Goal: Complete application form: Complete application form

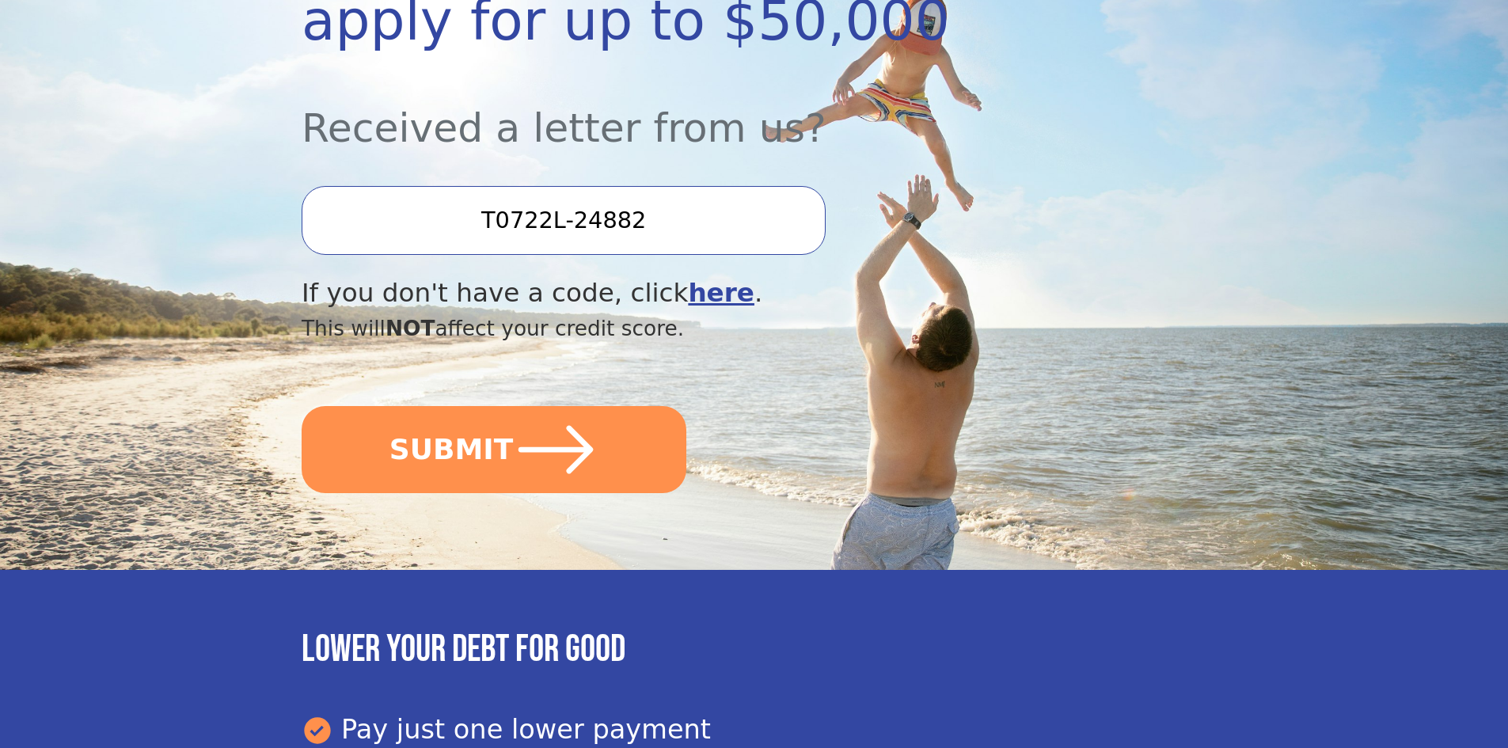
scroll to position [394, 0]
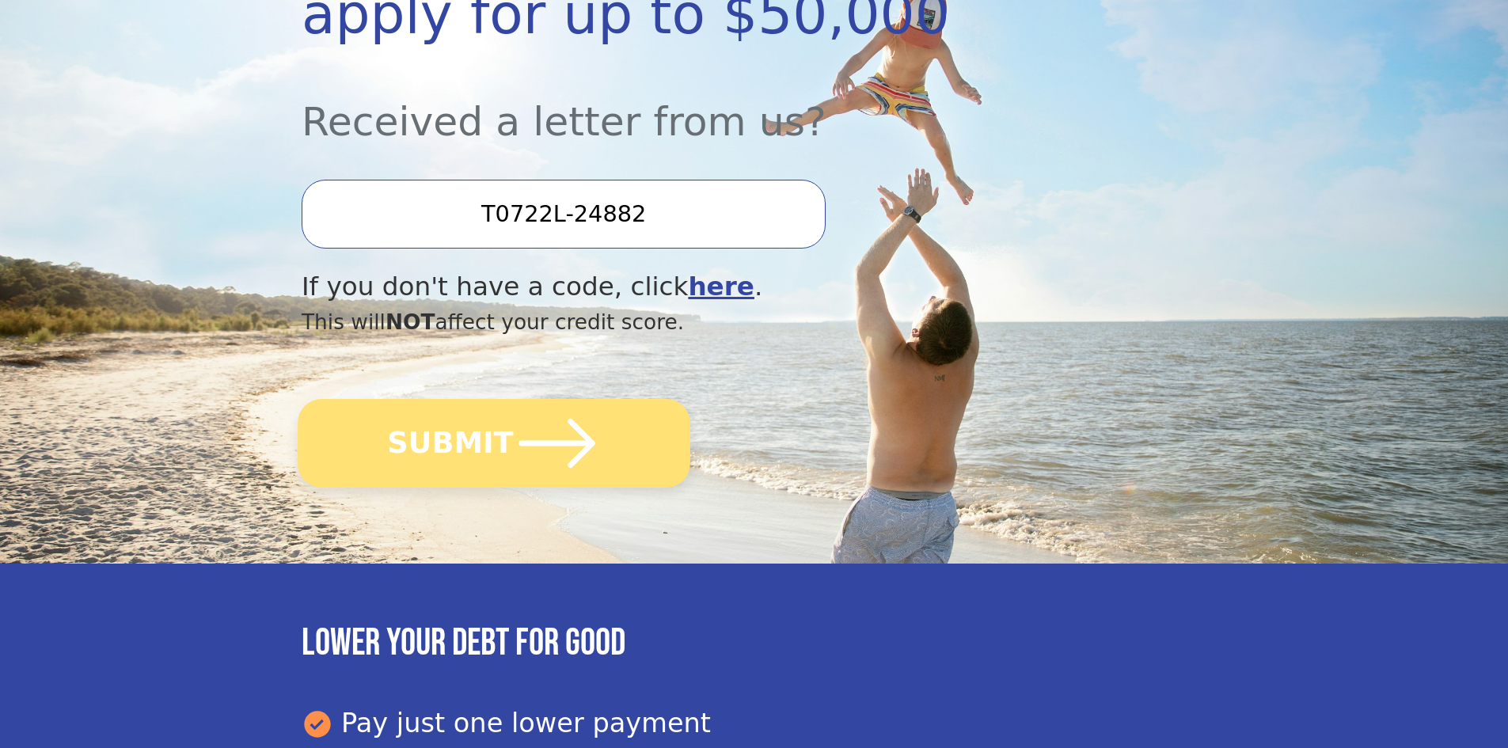
click at [535, 437] on icon "submit" at bounding box center [557, 443] width 87 height 87
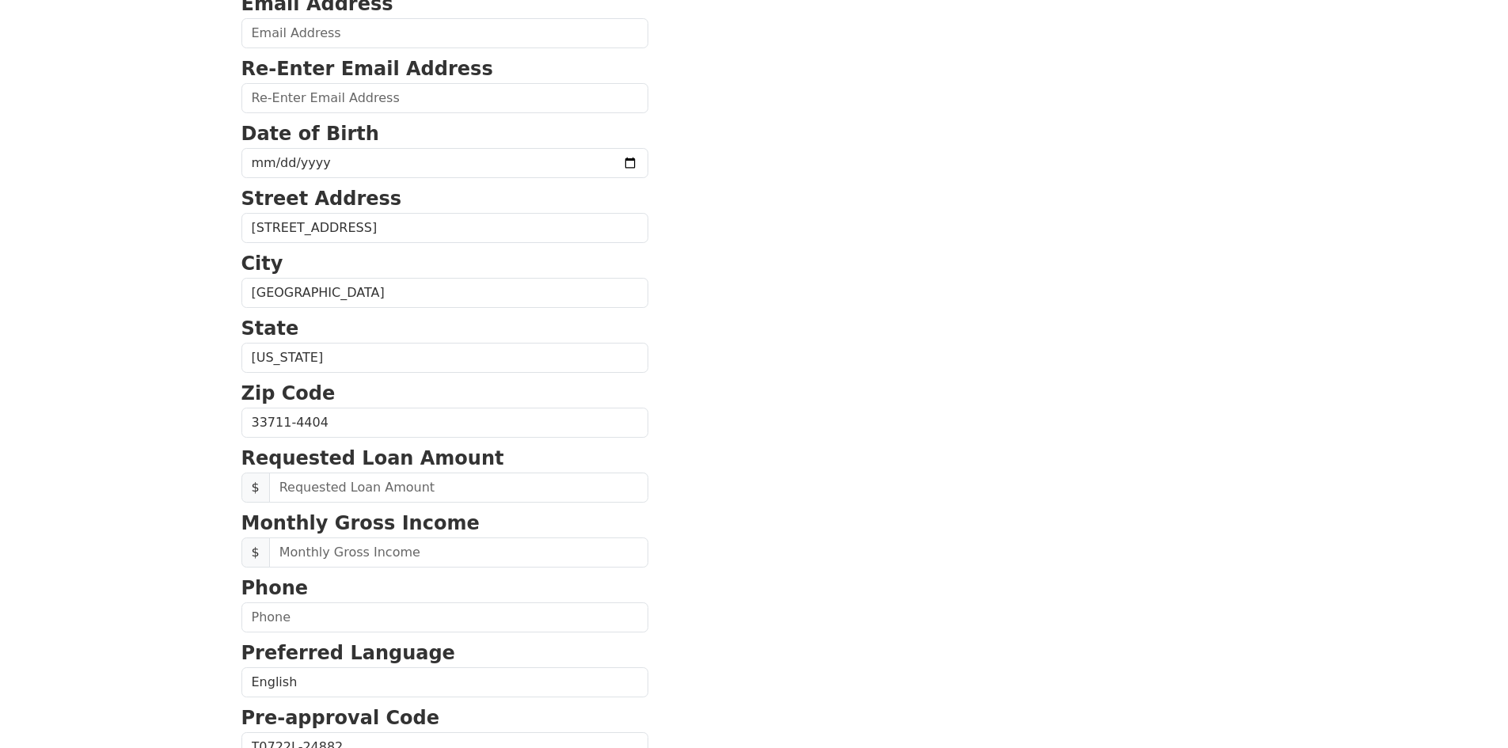
scroll to position [273, 0]
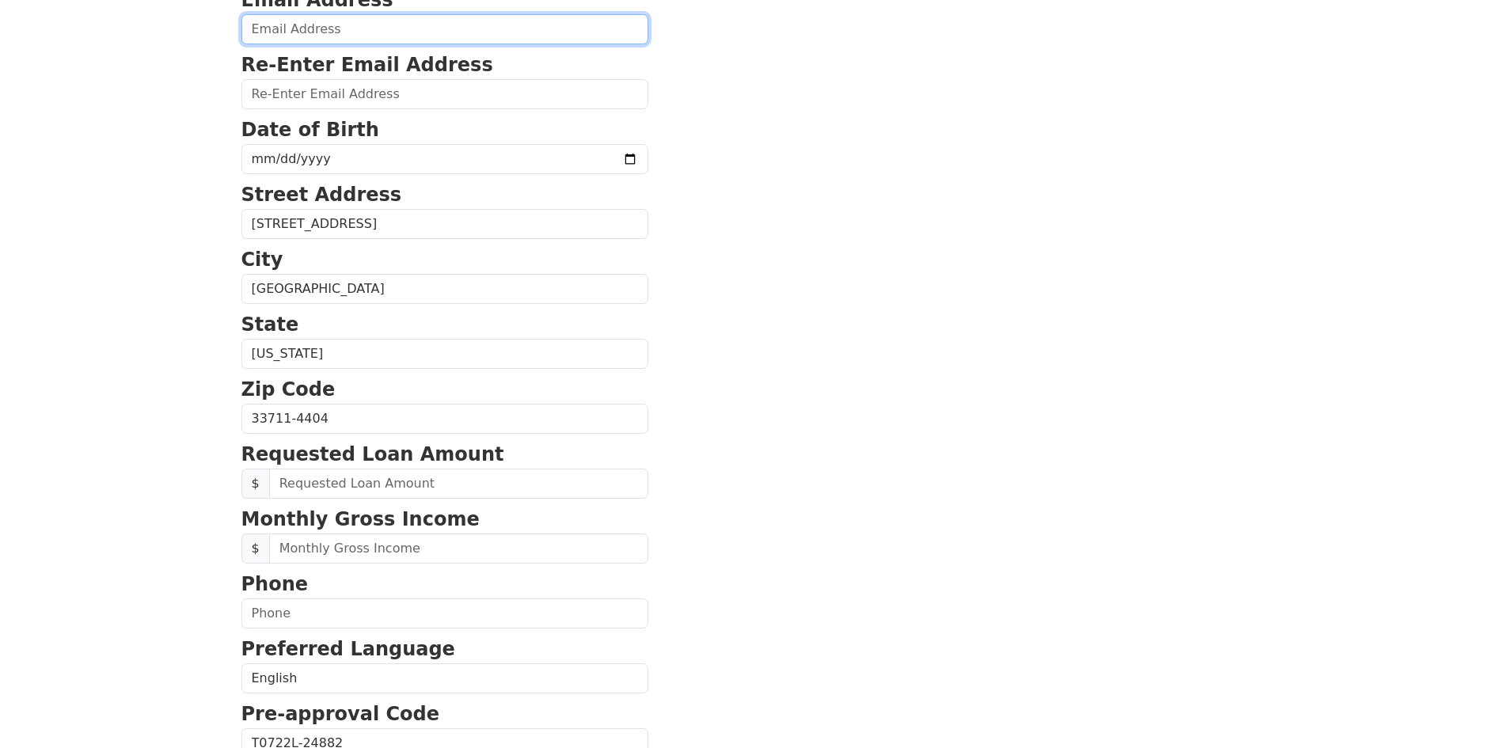
click at [276, 36] on input "email" at bounding box center [444, 29] width 407 height 30
type input "tammyrg08@gmail.com"
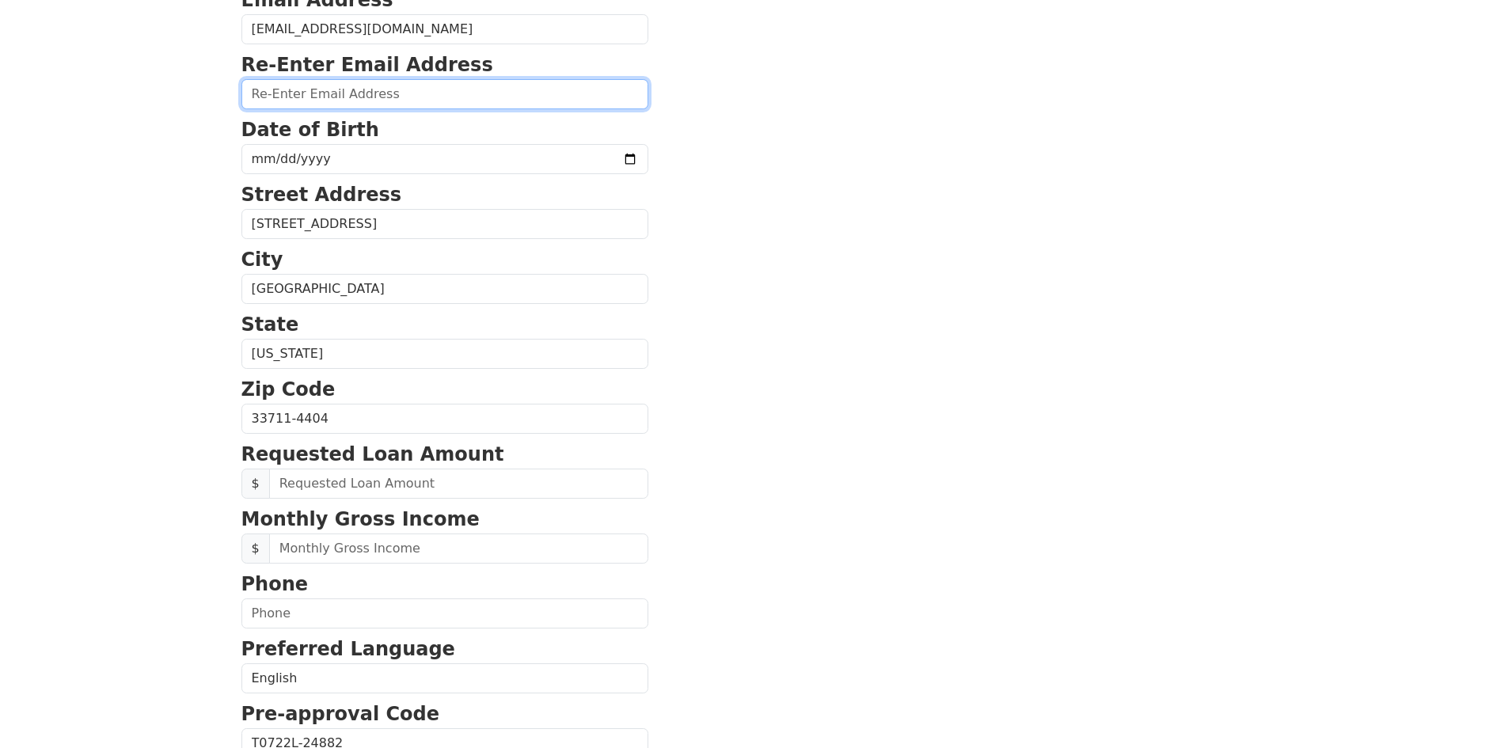
click at [262, 93] on input "email" at bounding box center [444, 94] width 407 height 30
type input "tammyrg08@gmail.com"
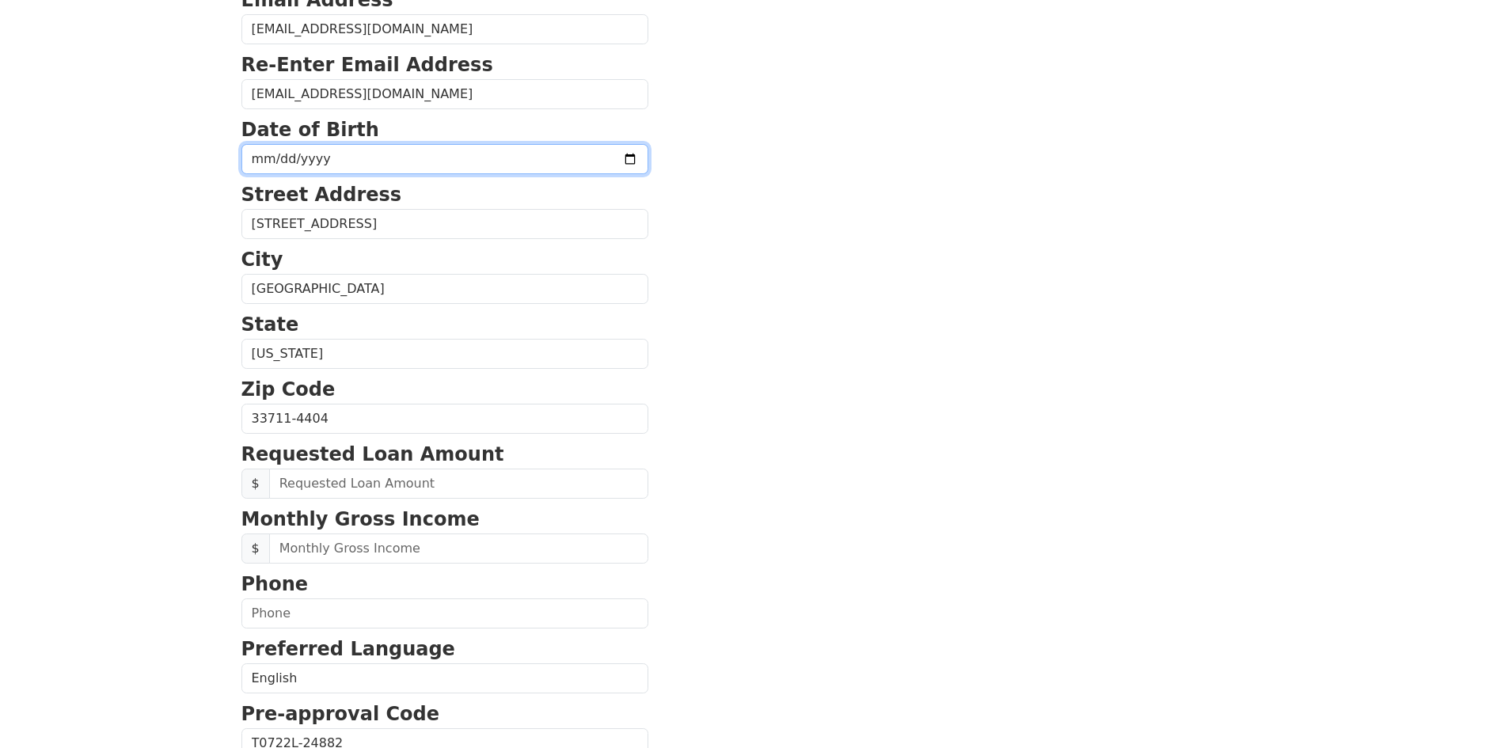
click at [255, 161] on input "date" at bounding box center [444, 159] width 407 height 30
type input "1970-08-29"
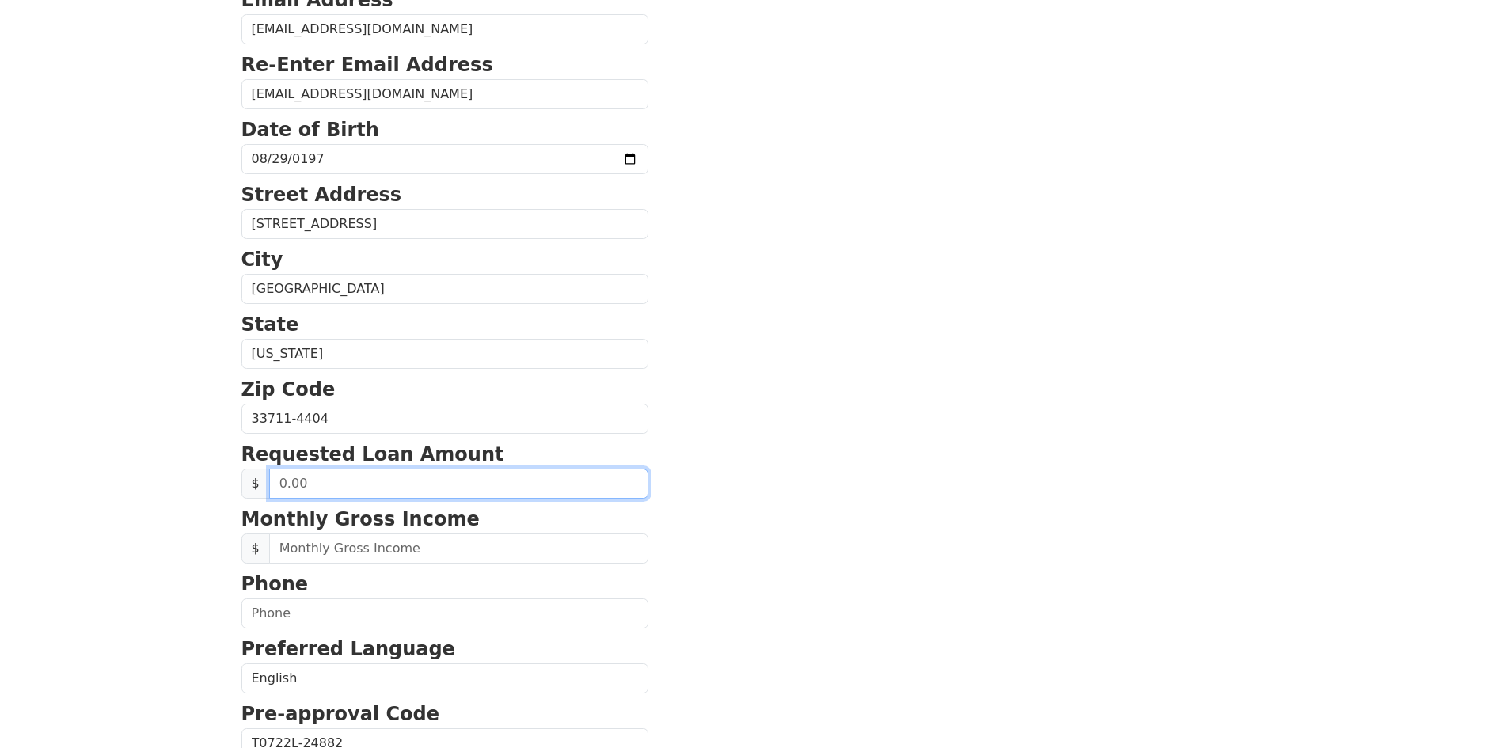
drag, startPoint x: 317, startPoint y: 488, endPoint x: 191, endPoint y: 459, distance: 129.2
click at [219, 475] on html "First Name Tammy Last Name Guthrie Email Address tammyrg08@gmail.com Re-Enter E…" at bounding box center [754, 101] width 1508 height 748
click at [306, 486] on input "40.00" at bounding box center [458, 484] width 379 height 30
drag, startPoint x: 318, startPoint y: 486, endPoint x: 269, endPoint y: 483, distance: 49.2
click at [269, 483] on input "40.00" at bounding box center [458, 484] width 379 height 30
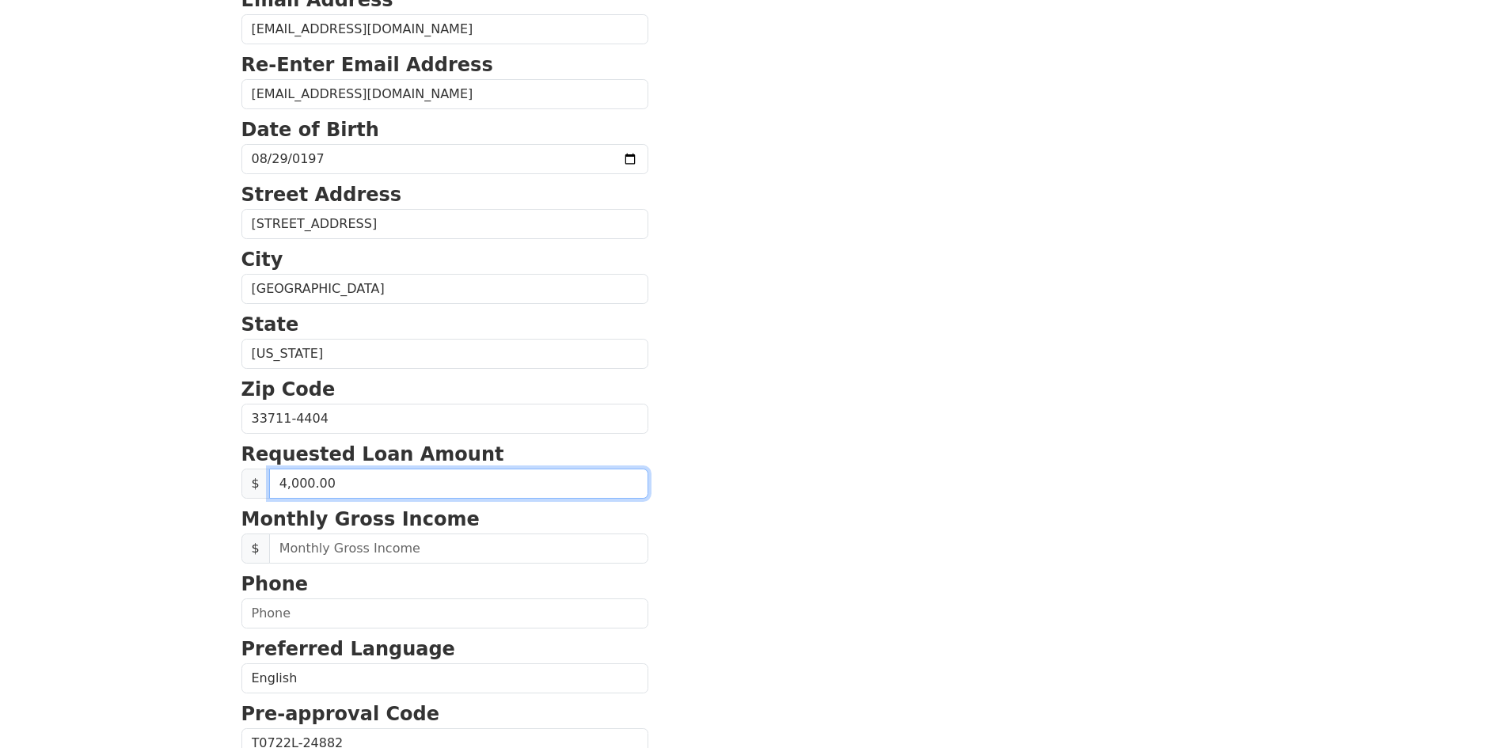
type input "40,000.00"
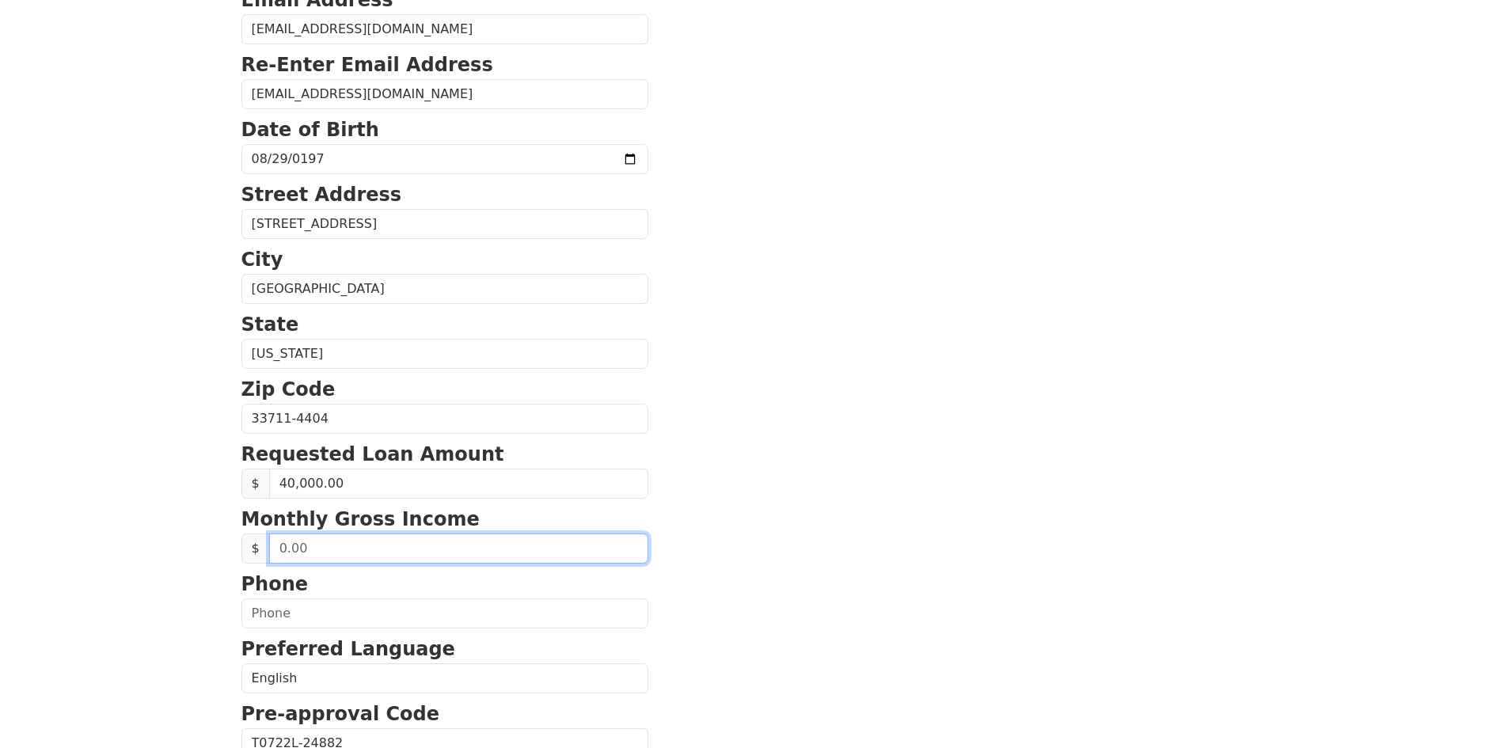
click at [297, 549] on input "text" at bounding box center [458, 549] width 379 height 30
drag, startPoint x: 311, startPoint y: 549, endPoint x: 271, endPoint y: 550, distance: 40.4
click at [271, 550] on input "text" at bounding box center [458, 549] width 379 height 30
type input "5,000.00"
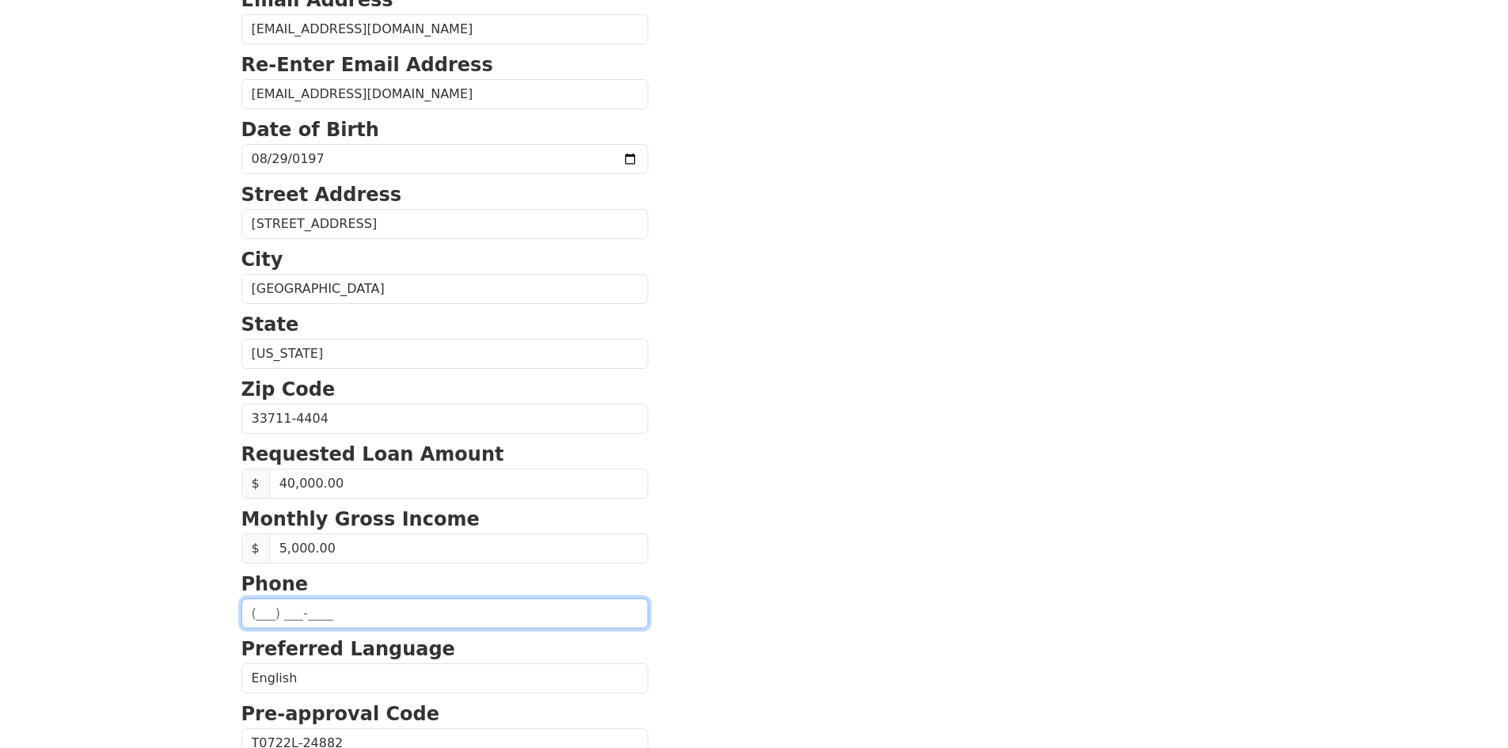
click at [256, 610] on input "text" at bounding box center [444, 614] width 407 height 30
type input "(813) 597-4286"
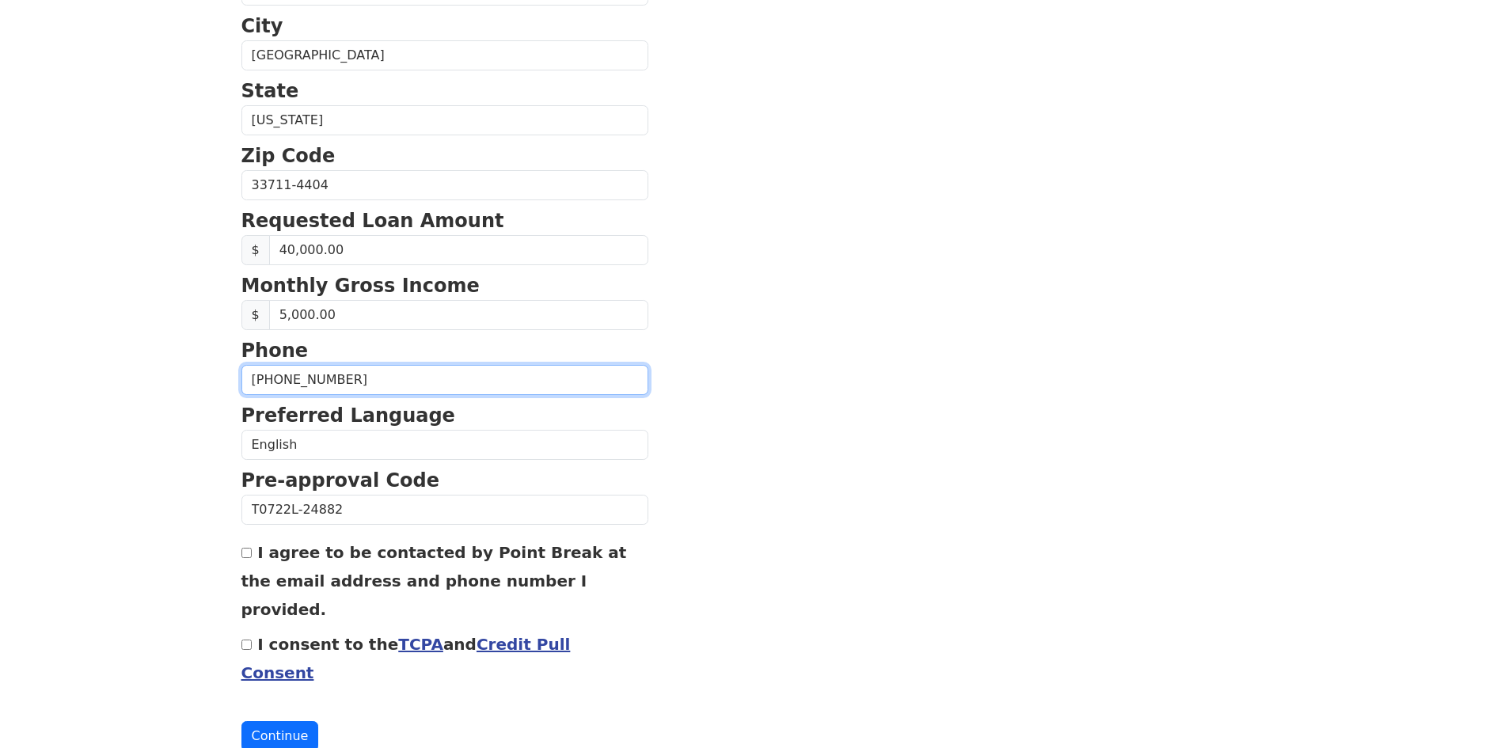
scroll to position [512, 0]
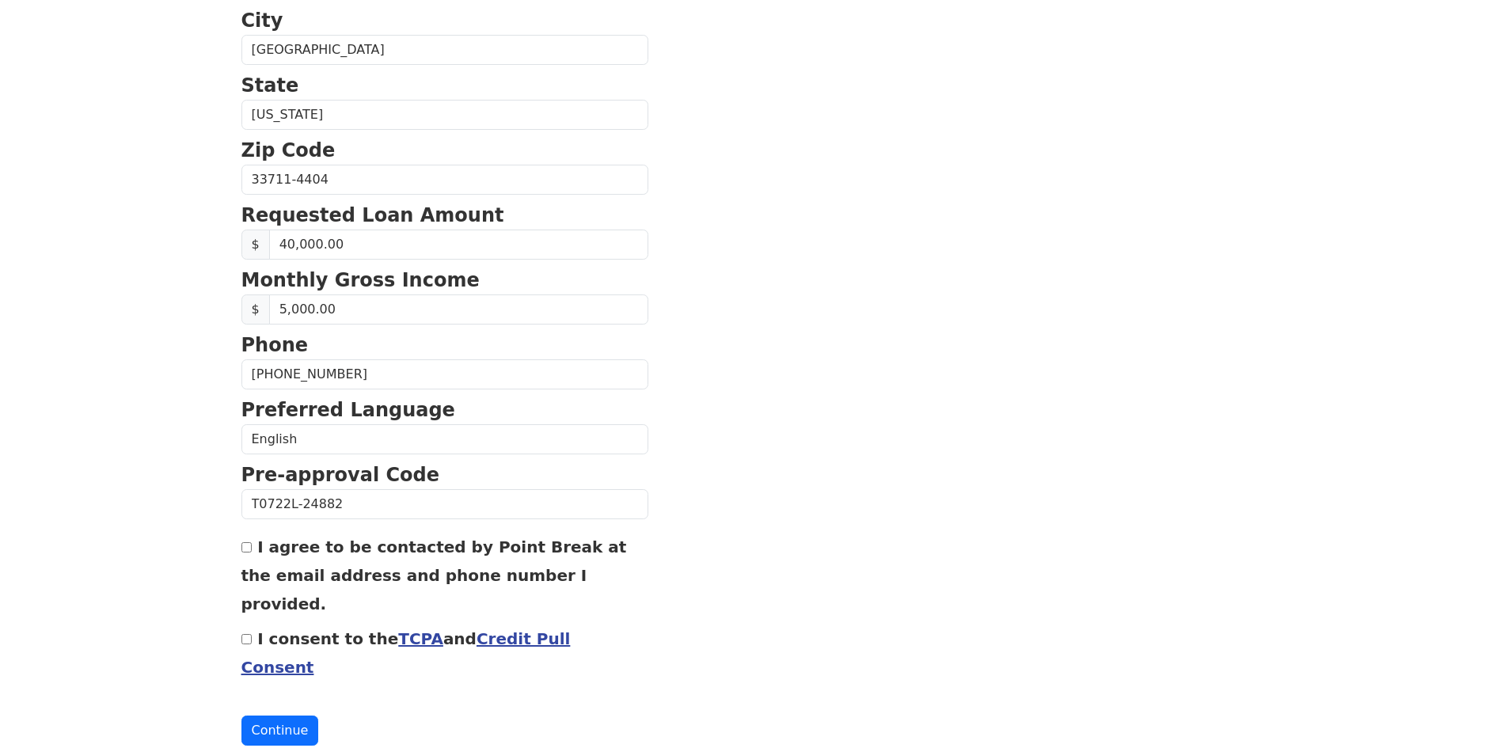
click at [515, 629] on link "Credit Pull Consent" at bounding box center [405, 653] width 329 height 48
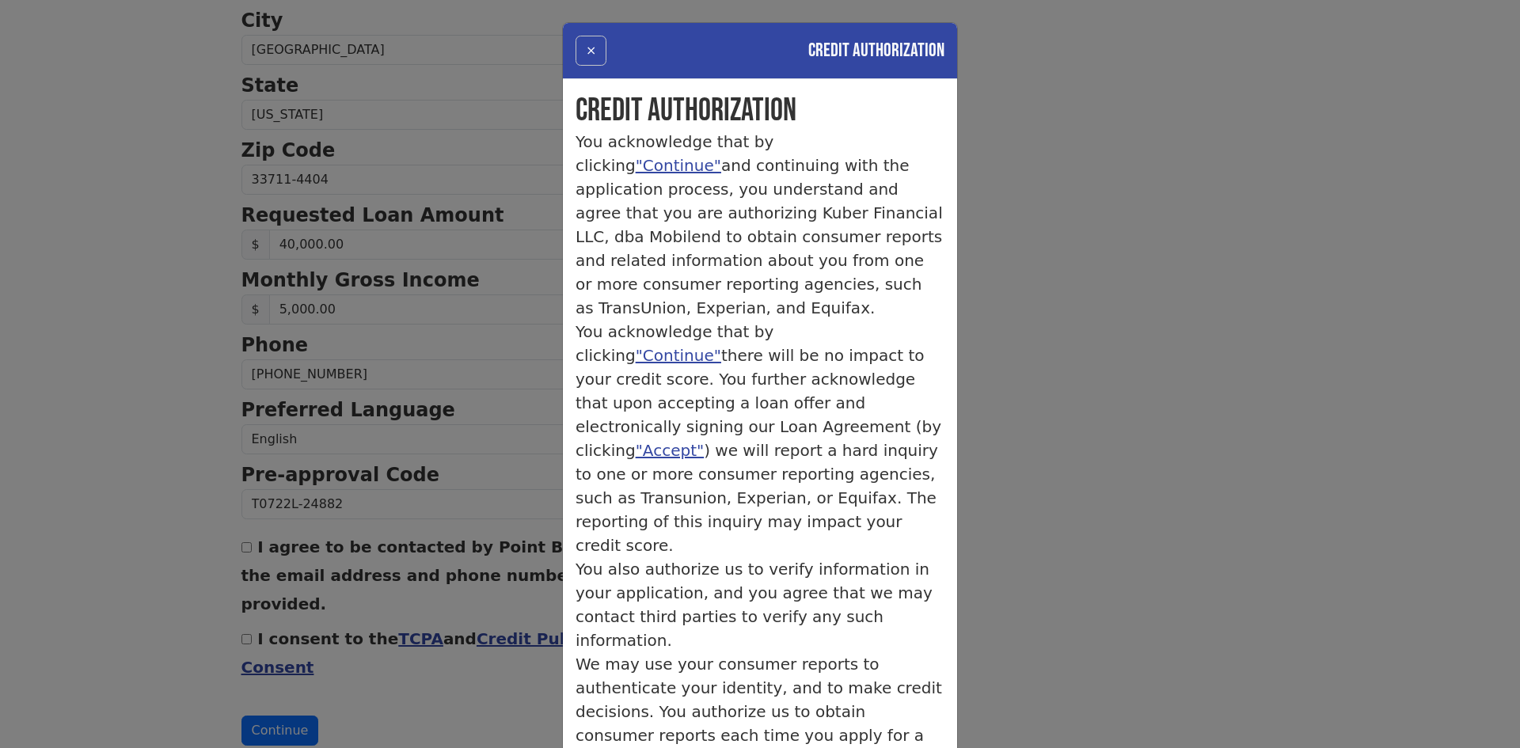
click at [586, 60] on button "×" at bounding box center [591, 51] width 31 height 30
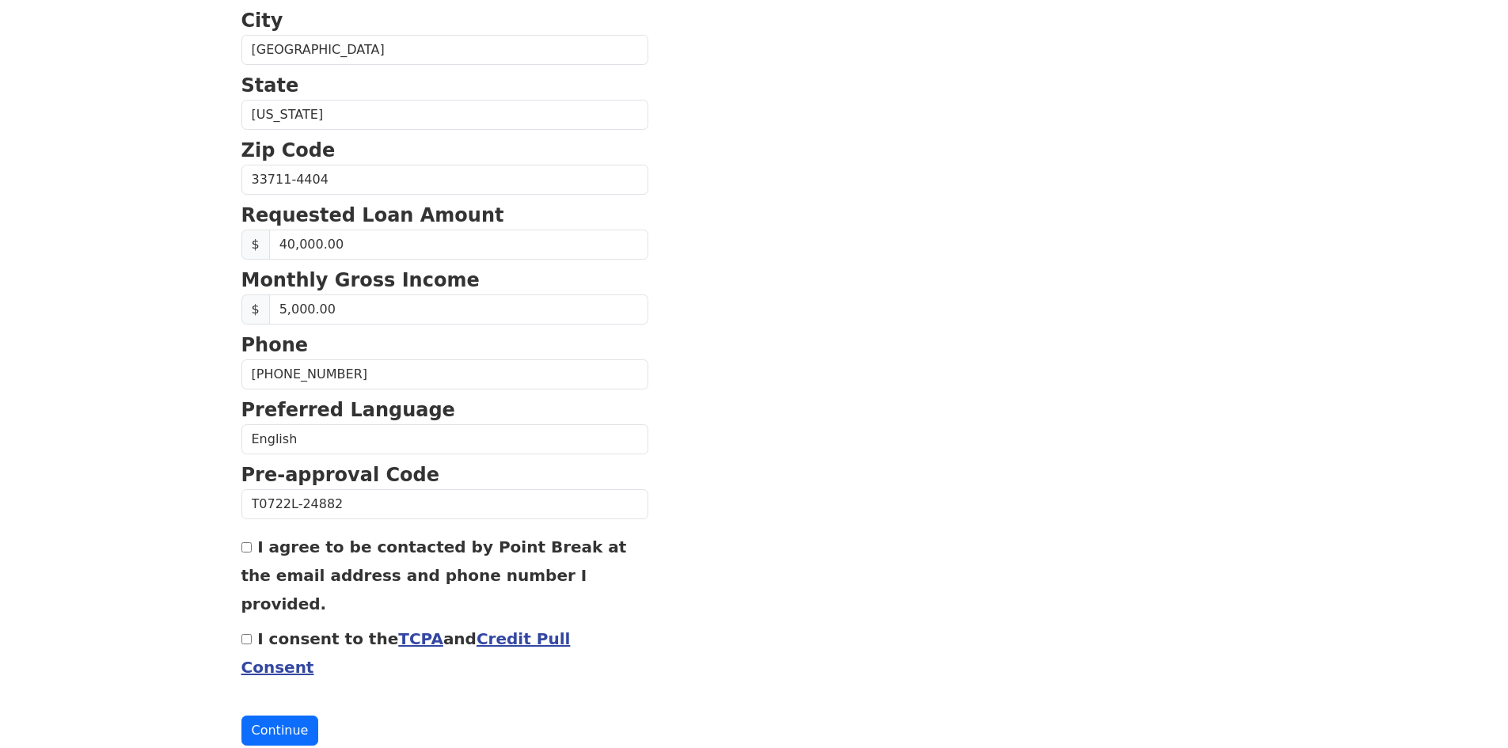
click at [241, 634] on input "I consent to the TCPA and Credit Pull Consent" at bounding box center [246, 639] width 10 height 10
checkbox input "true"
click at [248, 552] on input "I agree to be contacted by Point Break at the email address and phone number I …" at bounding box center [246, 547] width 10 height 10
checkbox input "true"
click at [280, 716] on button "Continue" at bounding box center [280, 731] width 78 height 30
